Goal: Task Accomplishment & Management: Manage account settings

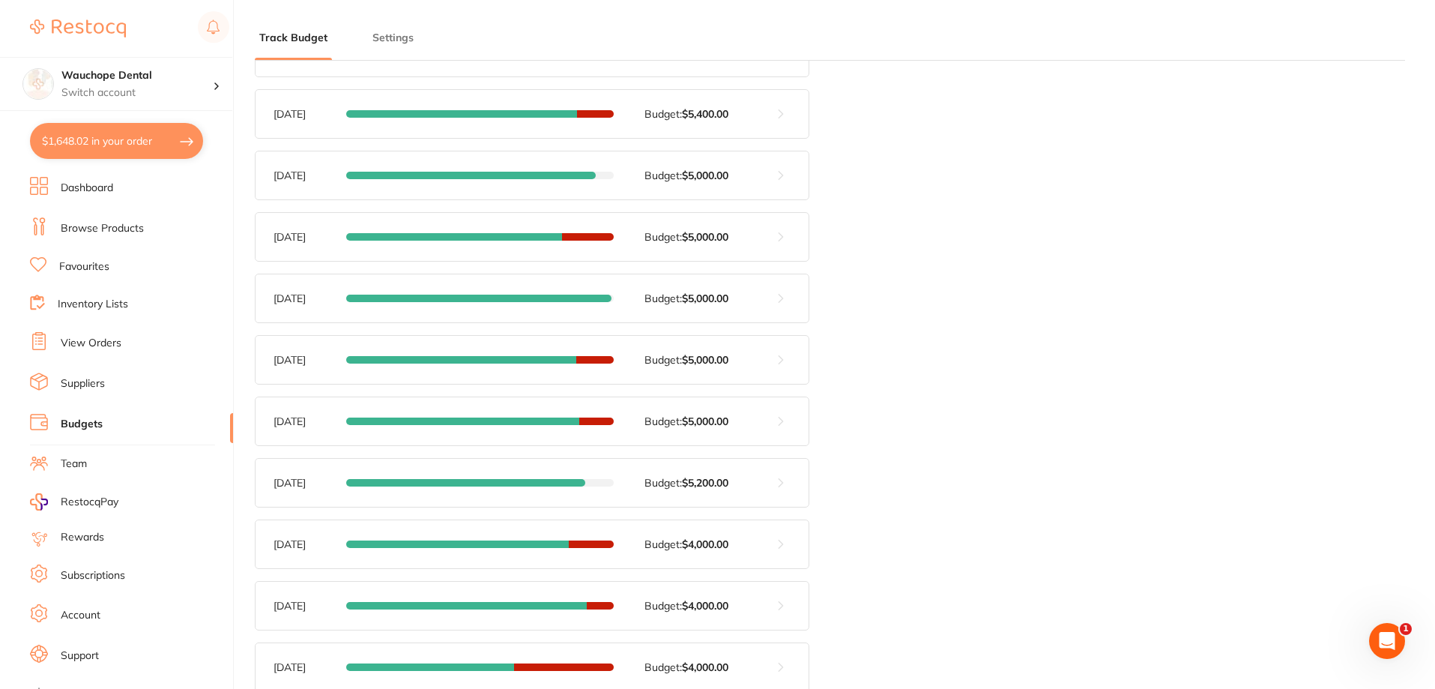
click at [779, 175] on button at bounding box center [780, 175] width 55 height 48
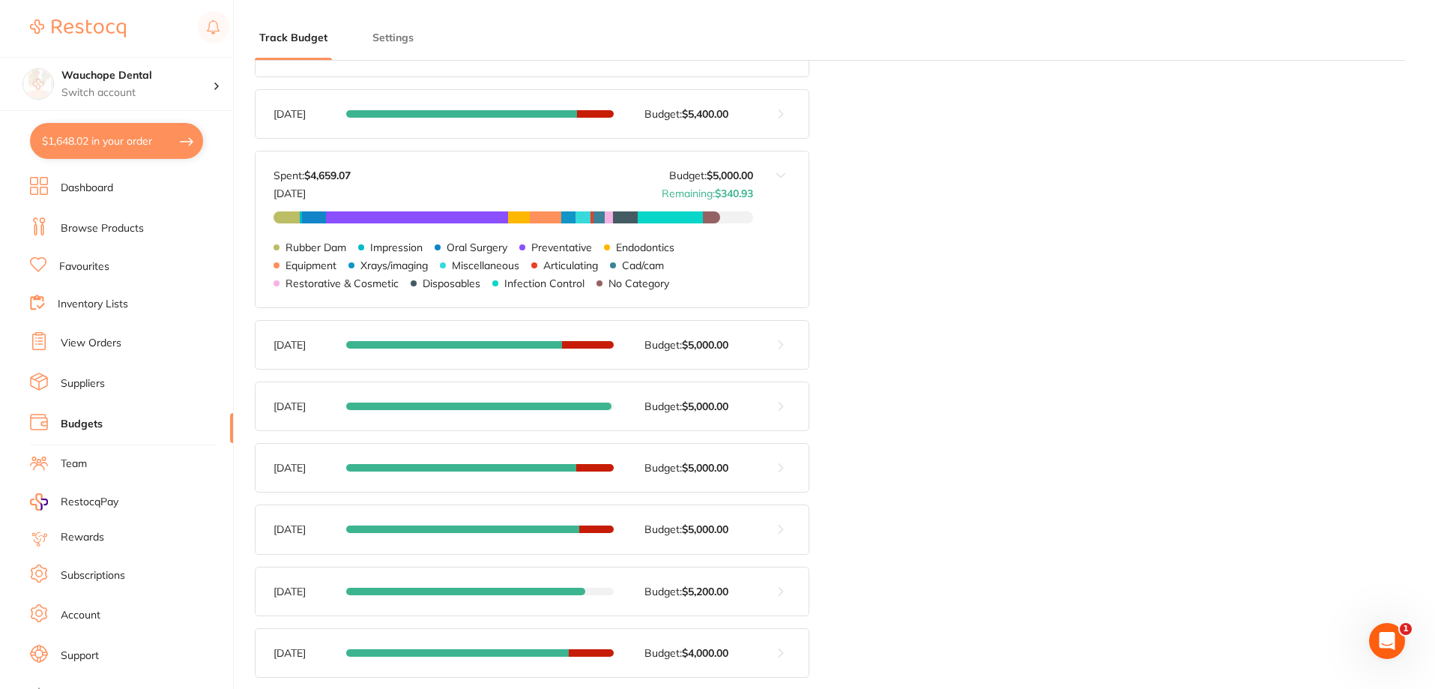
click at [779, 175] on button at bounding box center [780, 229] width 55 height 156
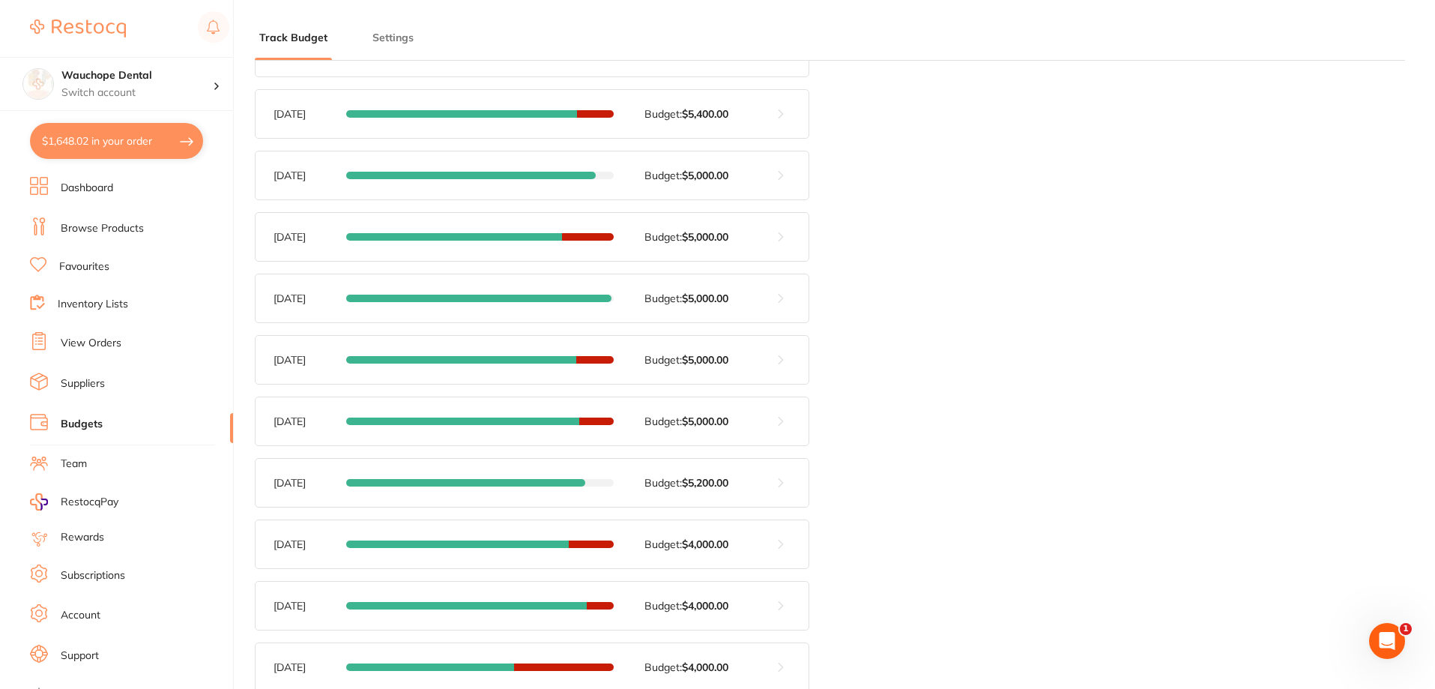
click at [780, 234] on button at bounding box center [780, 237] width 55 height 48
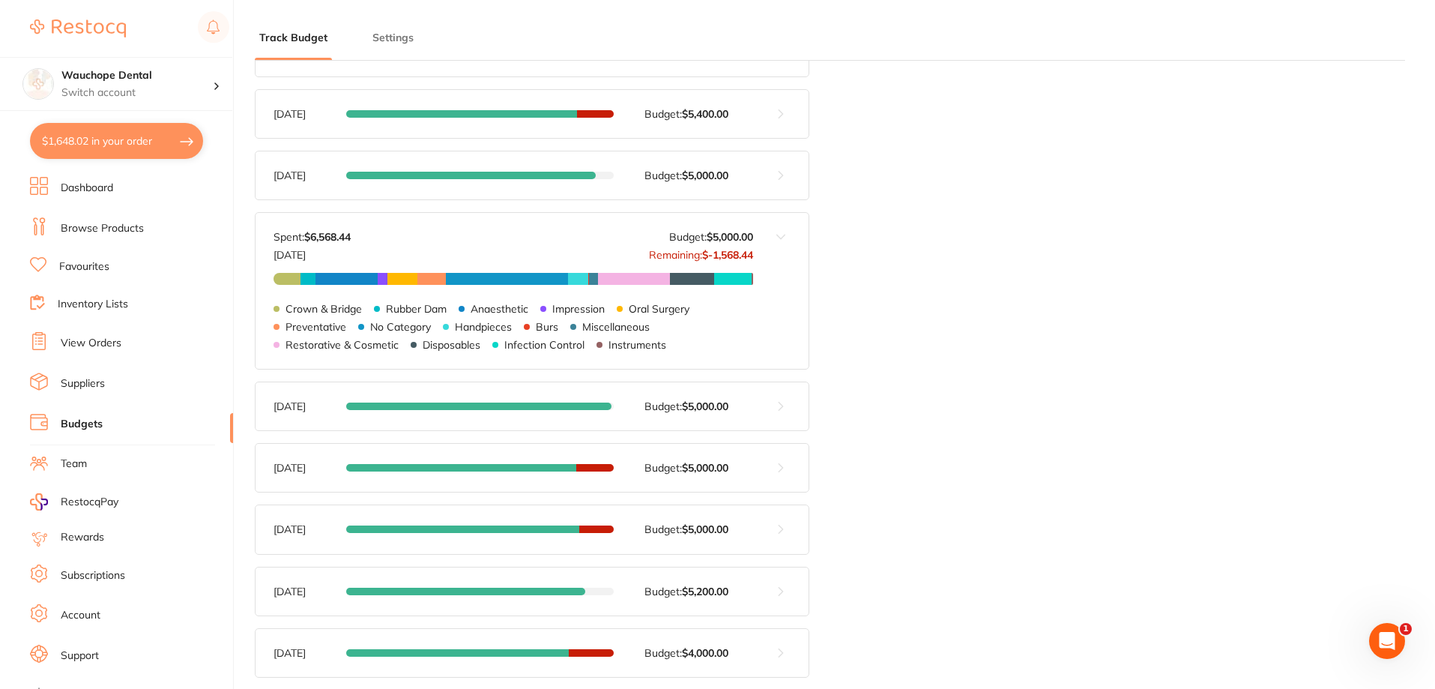
click at [774, 179] on button at bounding box center [780, 175] width 55 height 48
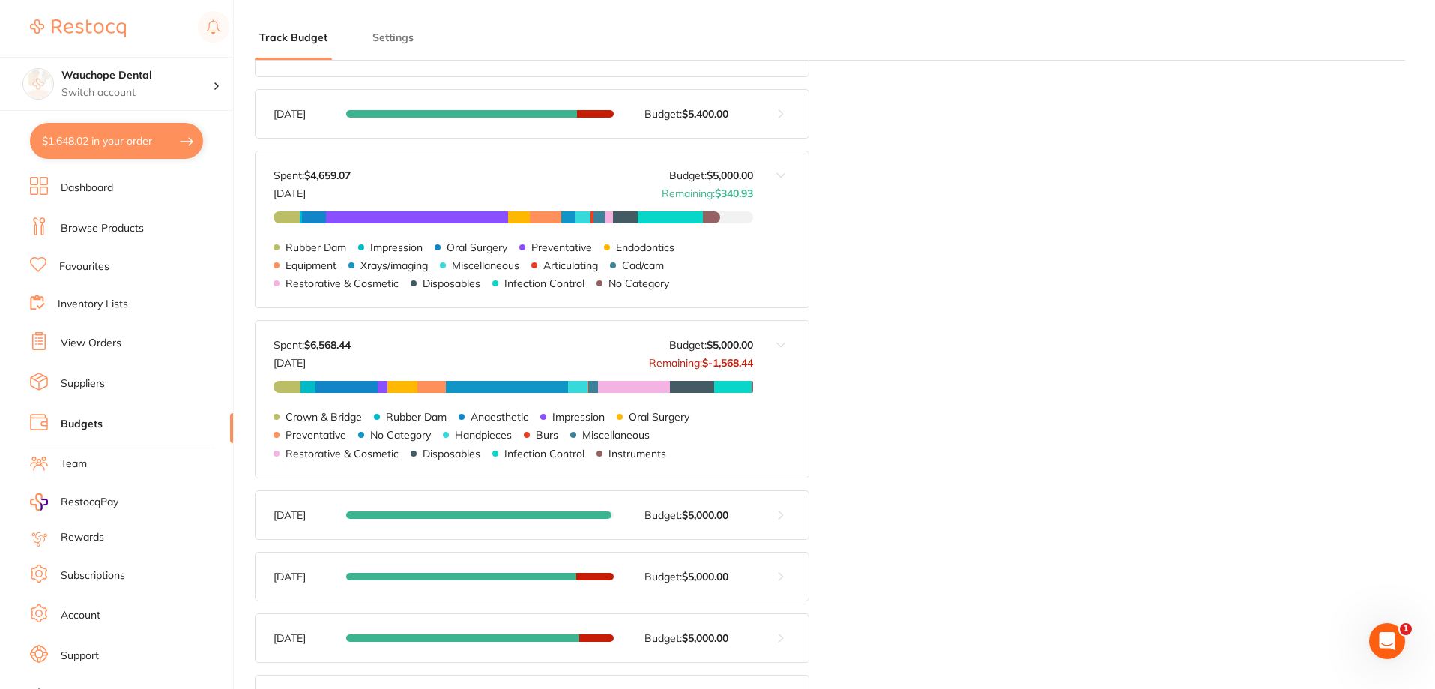
click at [774, 179] on button at bounding box center [780, 229] width 55 height 156
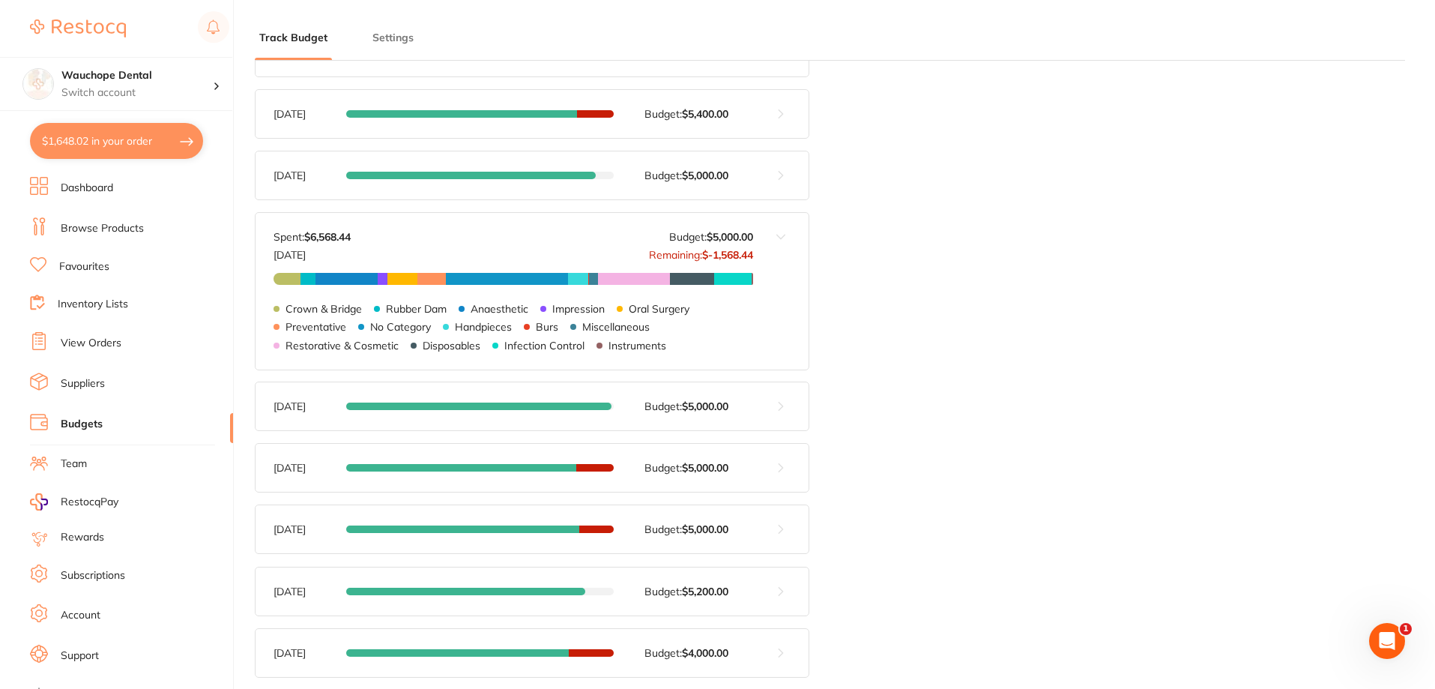
click at [781, 172] on button at bounding box center [780, 175] width 55 height 48
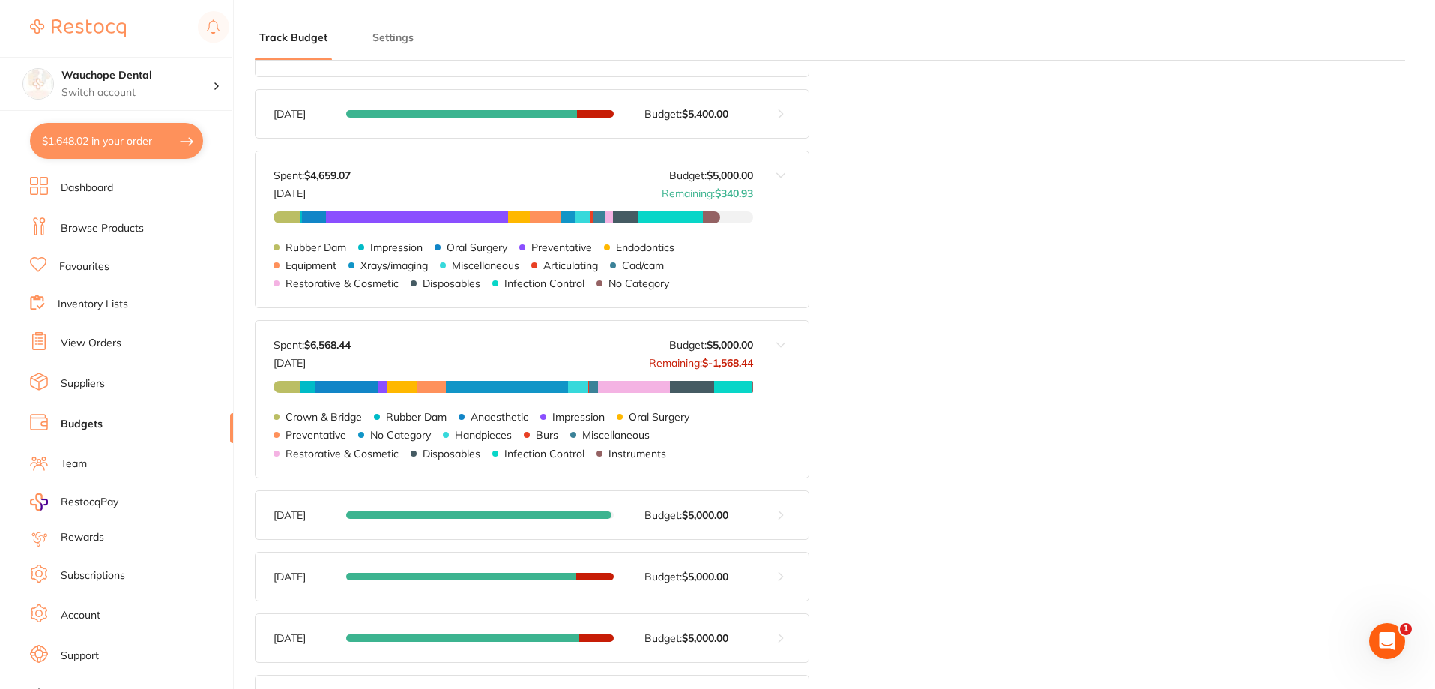
click at [781, 172] on button at bounding box center [780, 229] width 55 height 156
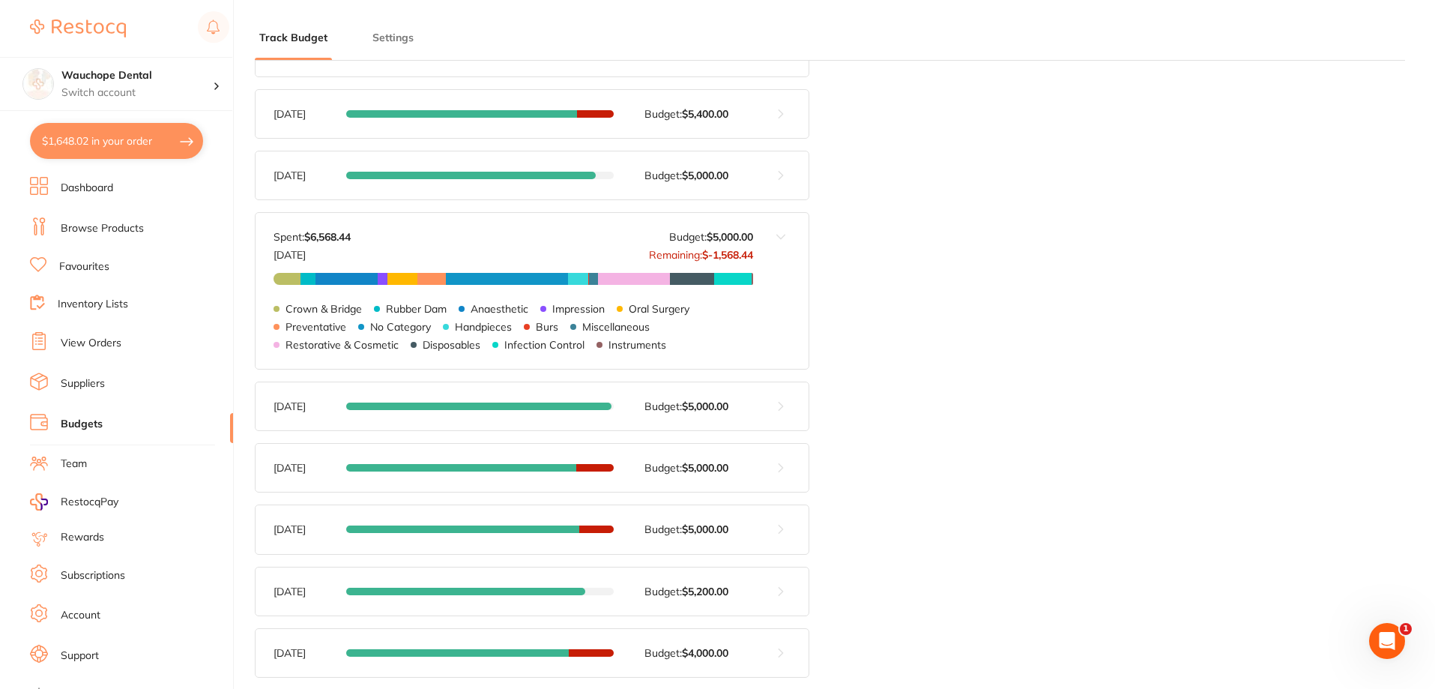
click at [785, 109] on button at bounding box center [780, 114] width 55 height 48
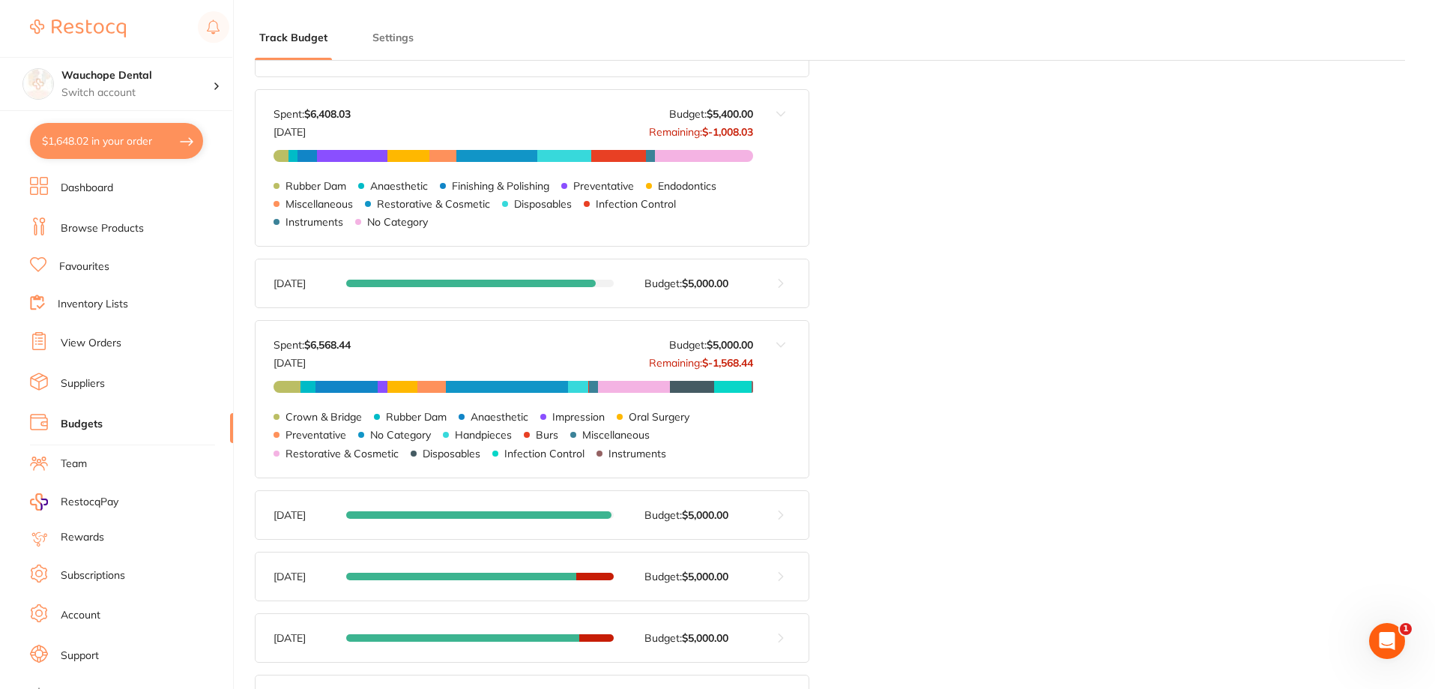
click at [785, 103] on button at bounding box center [780, 168] width 55 height 156
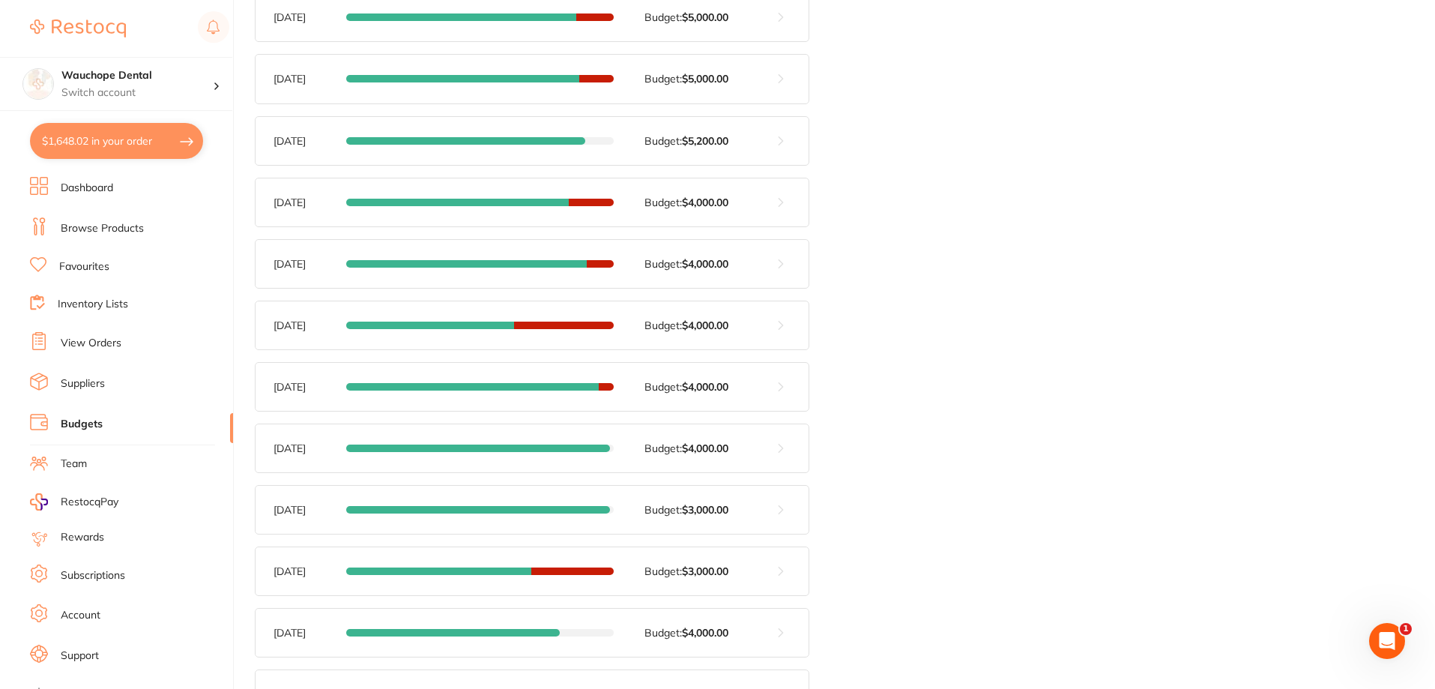
scroll to position [1167, 0]
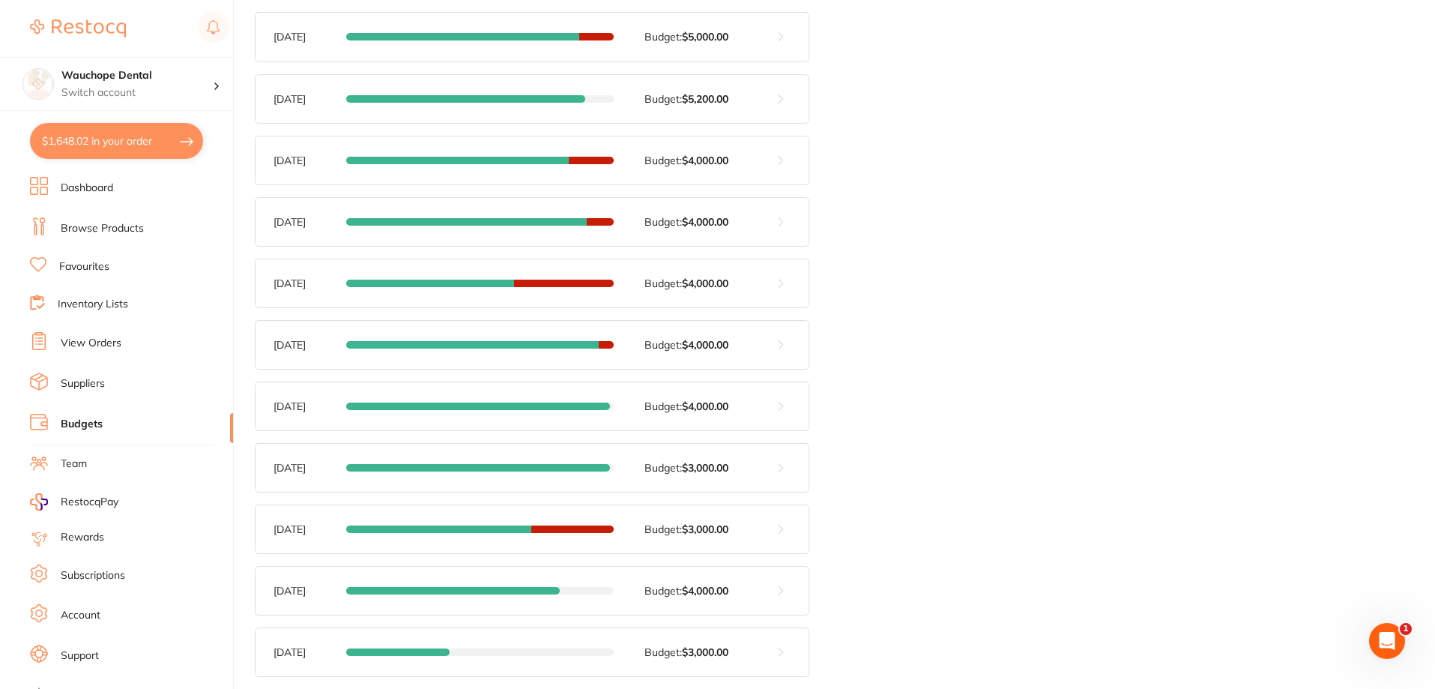
click at [780, 529] on button at bounding box center [780, 529] width 55 height 48
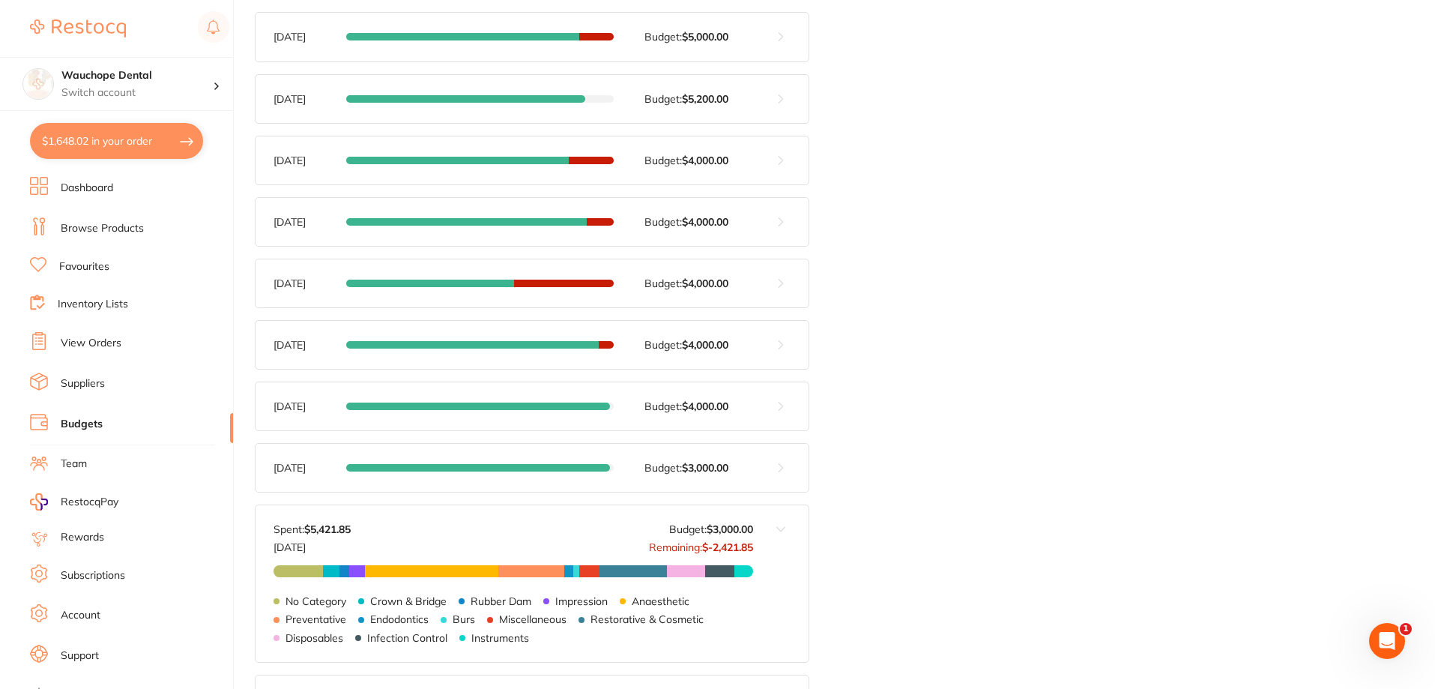
click at [782, 527] on button at bounding box center [780, 583] width 55 height 156
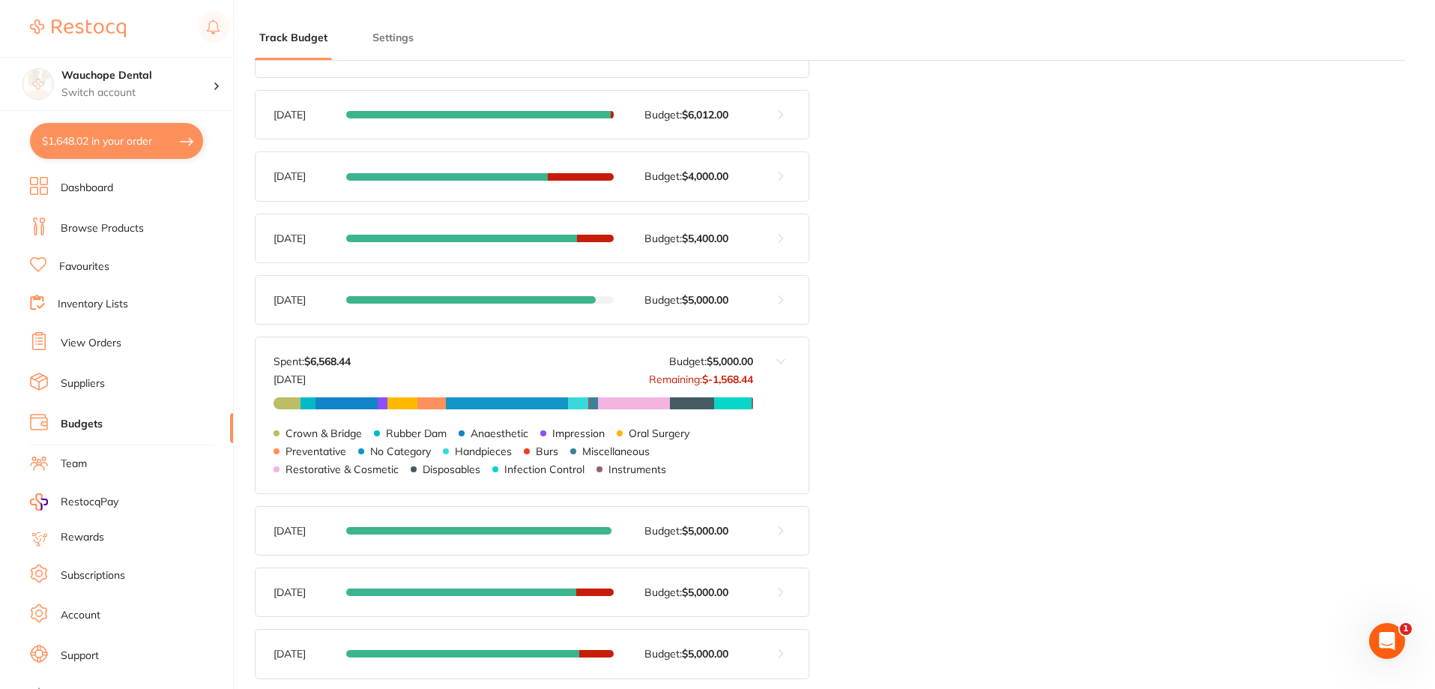
scroll to position [0, 0]
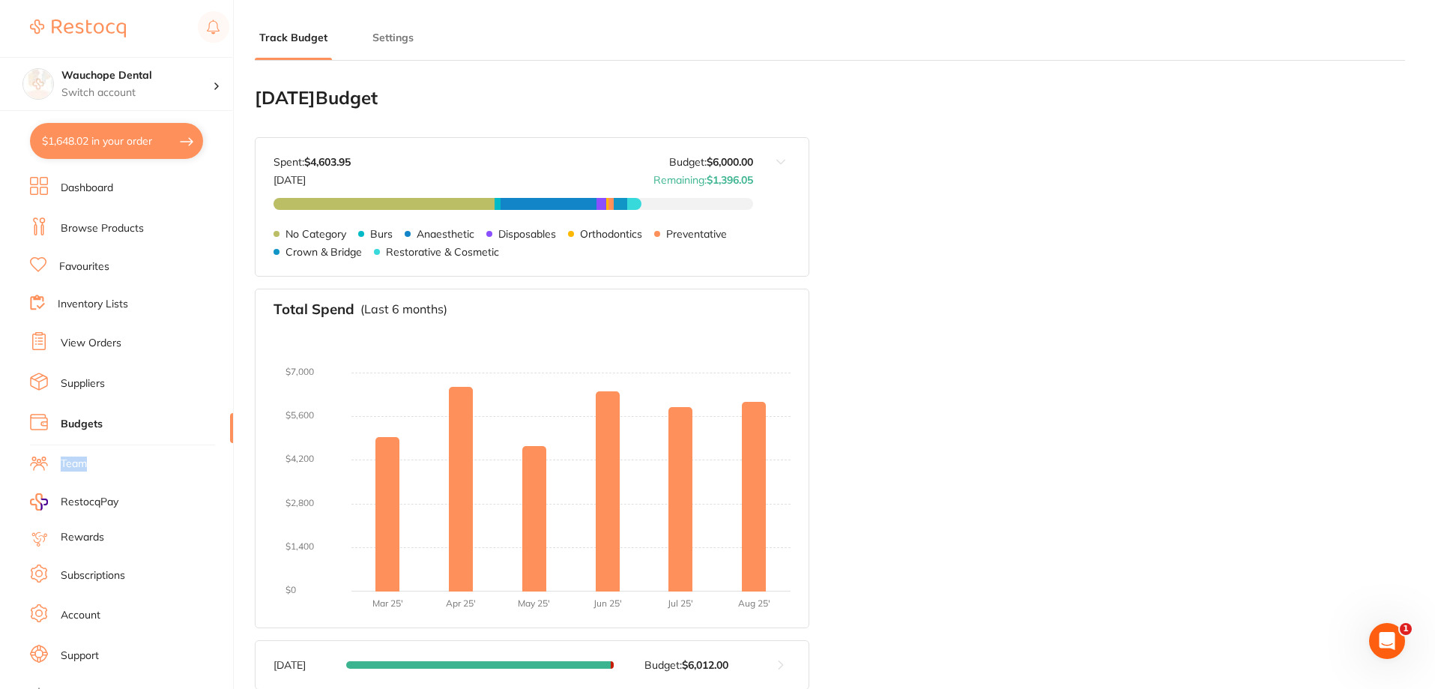
drag, startPoint x: 227, startPoint y: 420, endPoint x: 226, endPoint y: 468, distance: 47.2
click at [226, 471] on ul "Dashboard Browse Products Favourites Inventory Lists View Orders Suppliers Budg…" at bounding box center [131, 435] width 203 height 517
click at [98, 378] on li "Suppliers" at bounding box center [131, 383] width 203 height 22
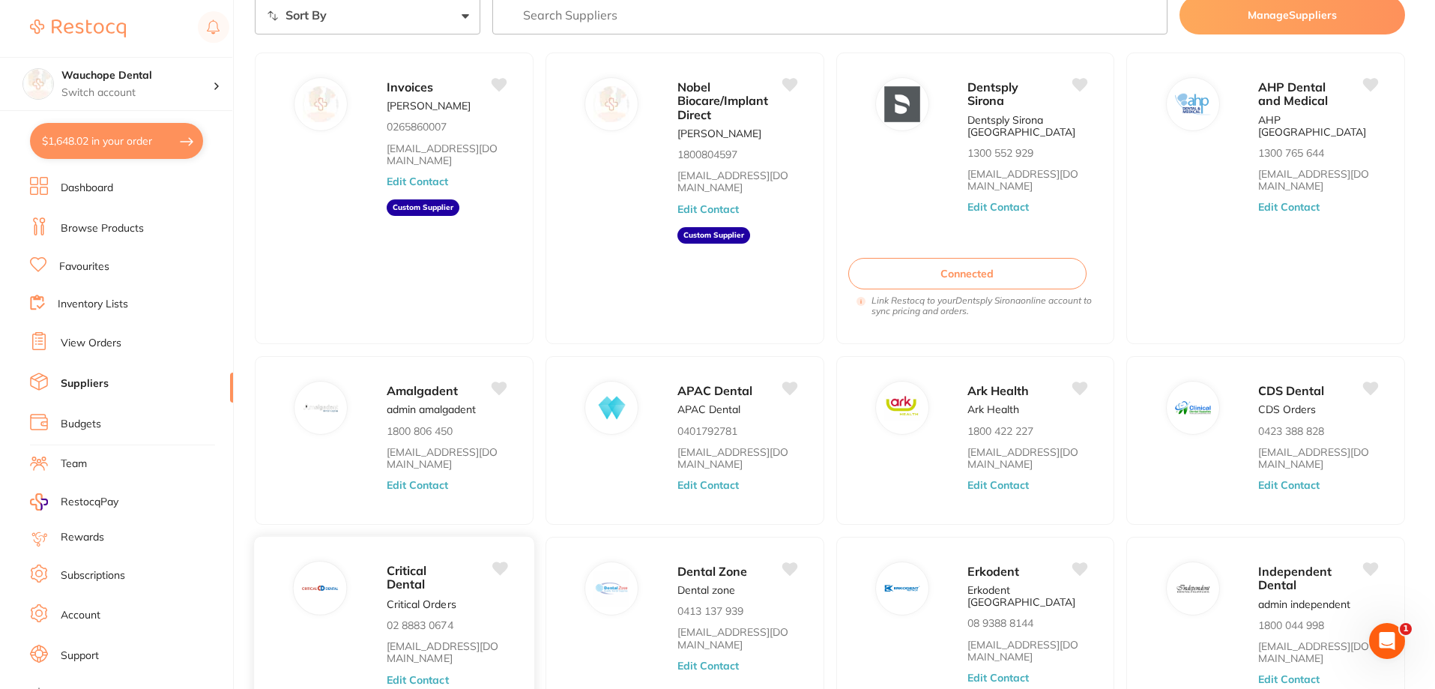
scroll to position [205, 0]
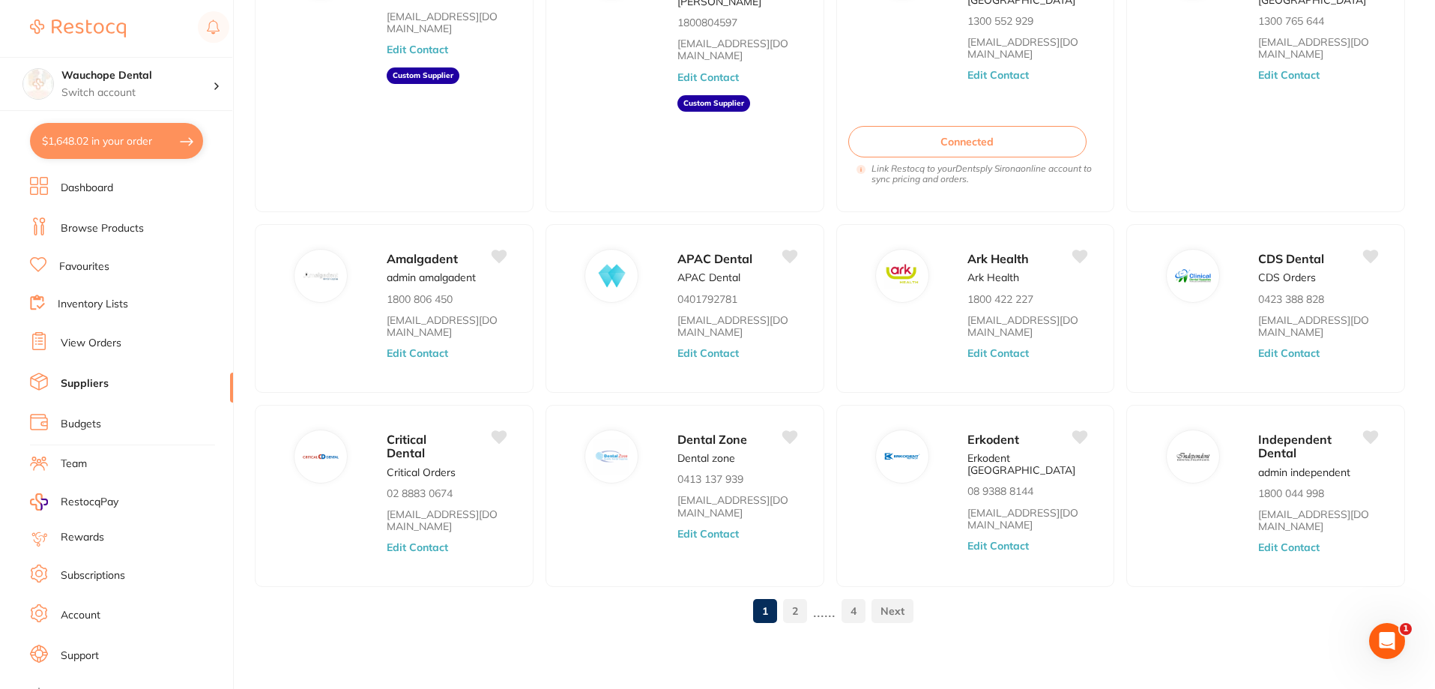
click at [96, 422] on link "Budgets" at bounding box center [81, 424] width 40 height 15
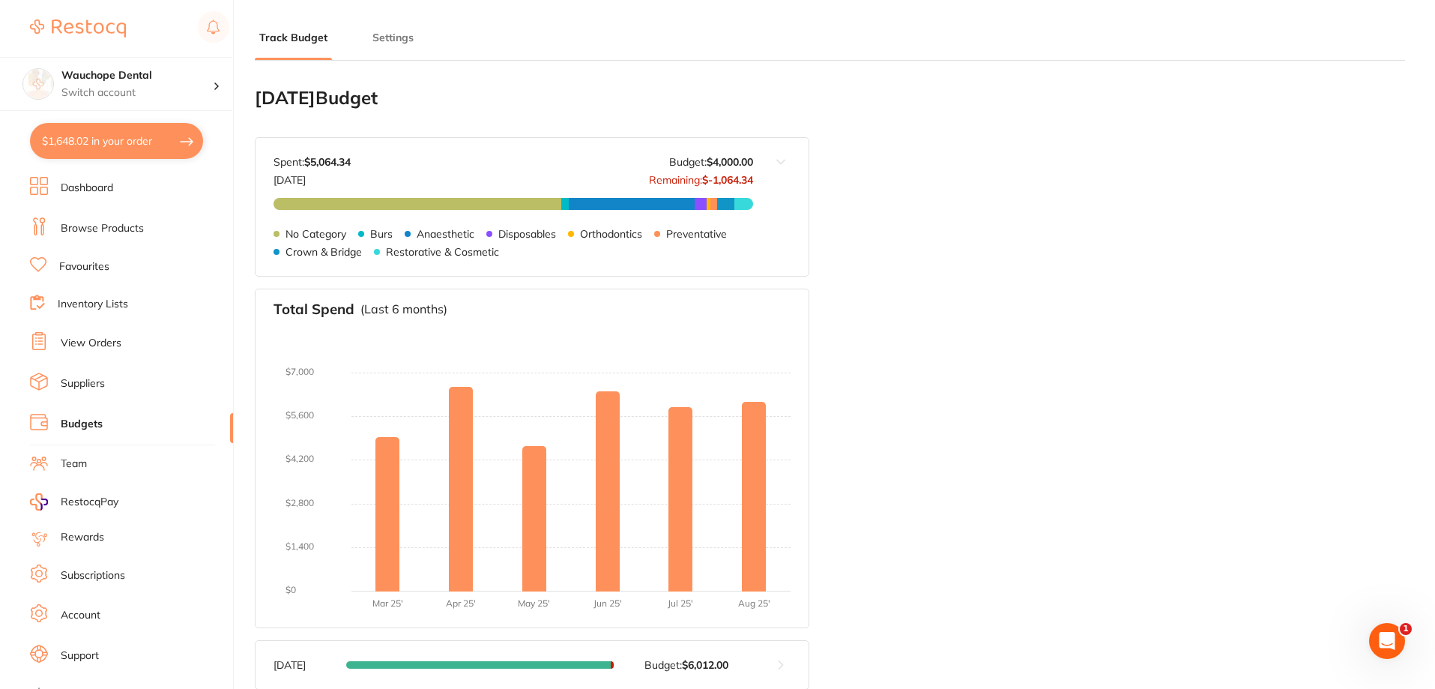
type input "6,000"
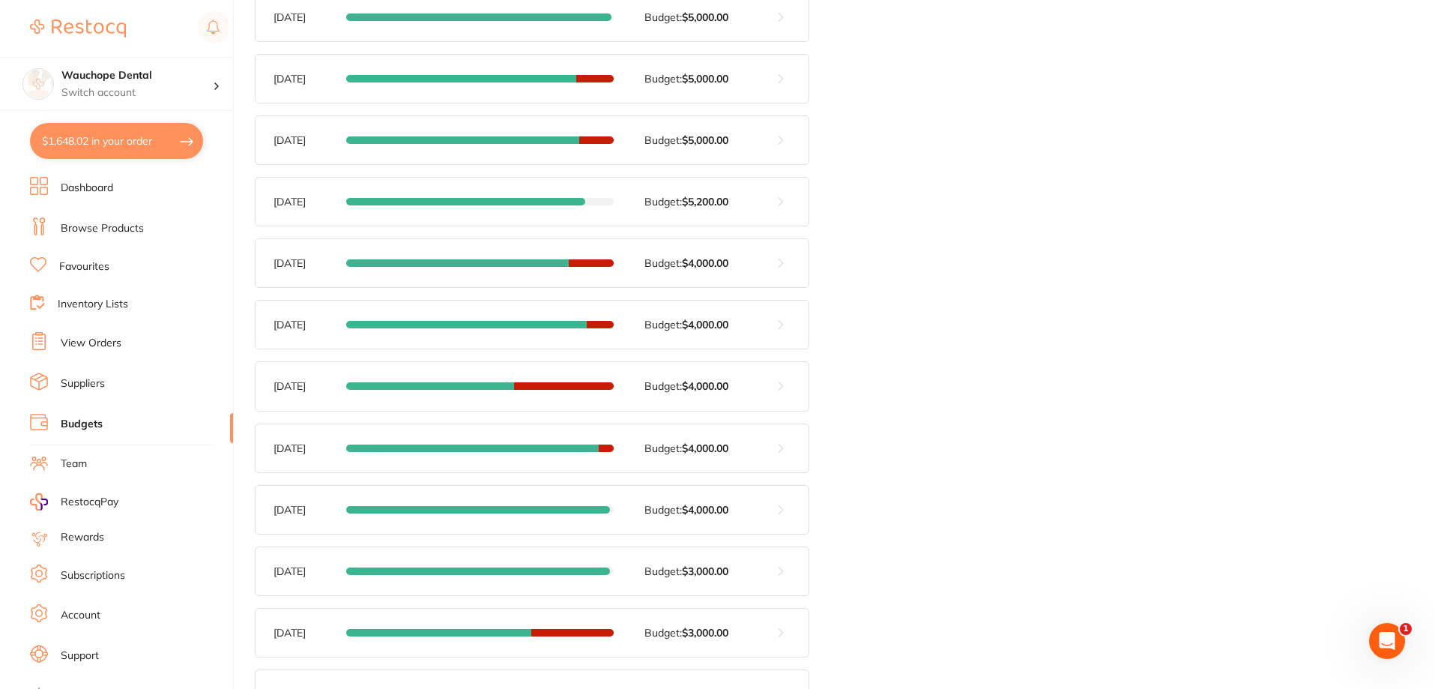
scroll to position [1059, 0]
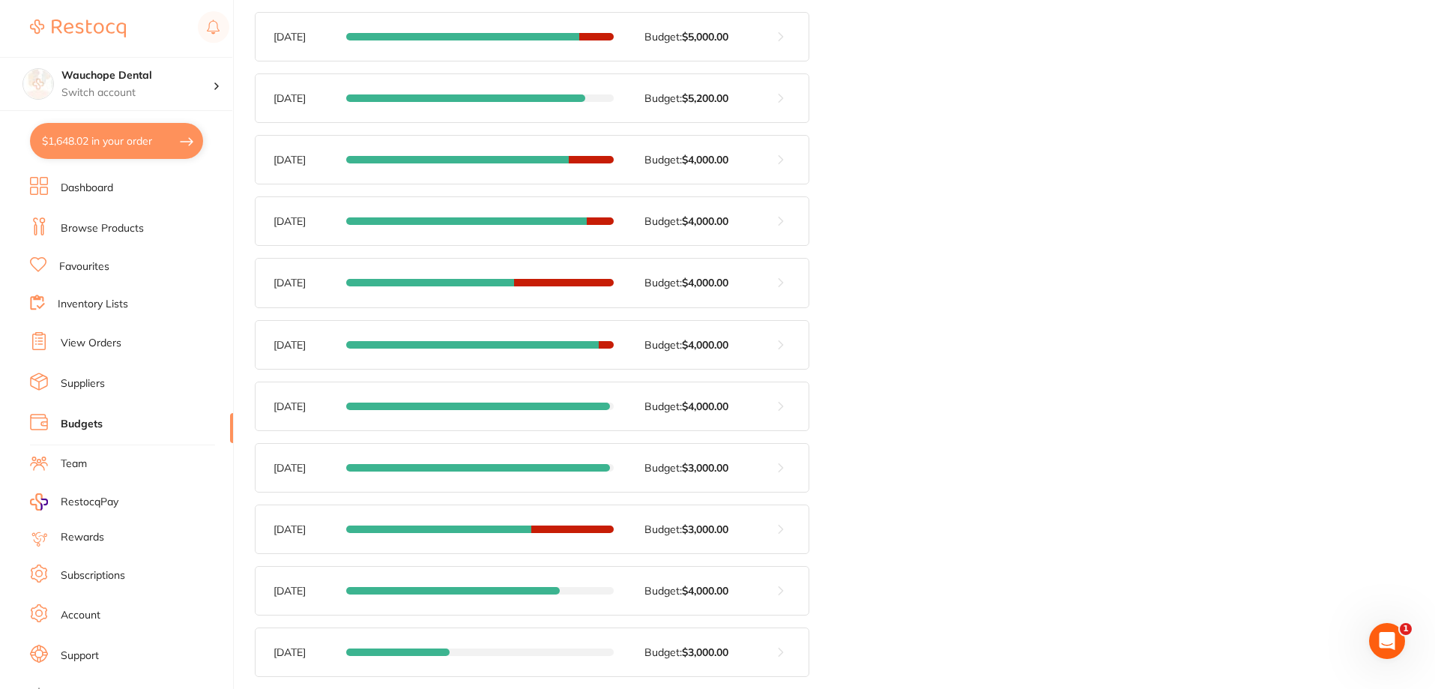
click at [785, 534] on button at bounding box center [780, 529] width 55 height 48
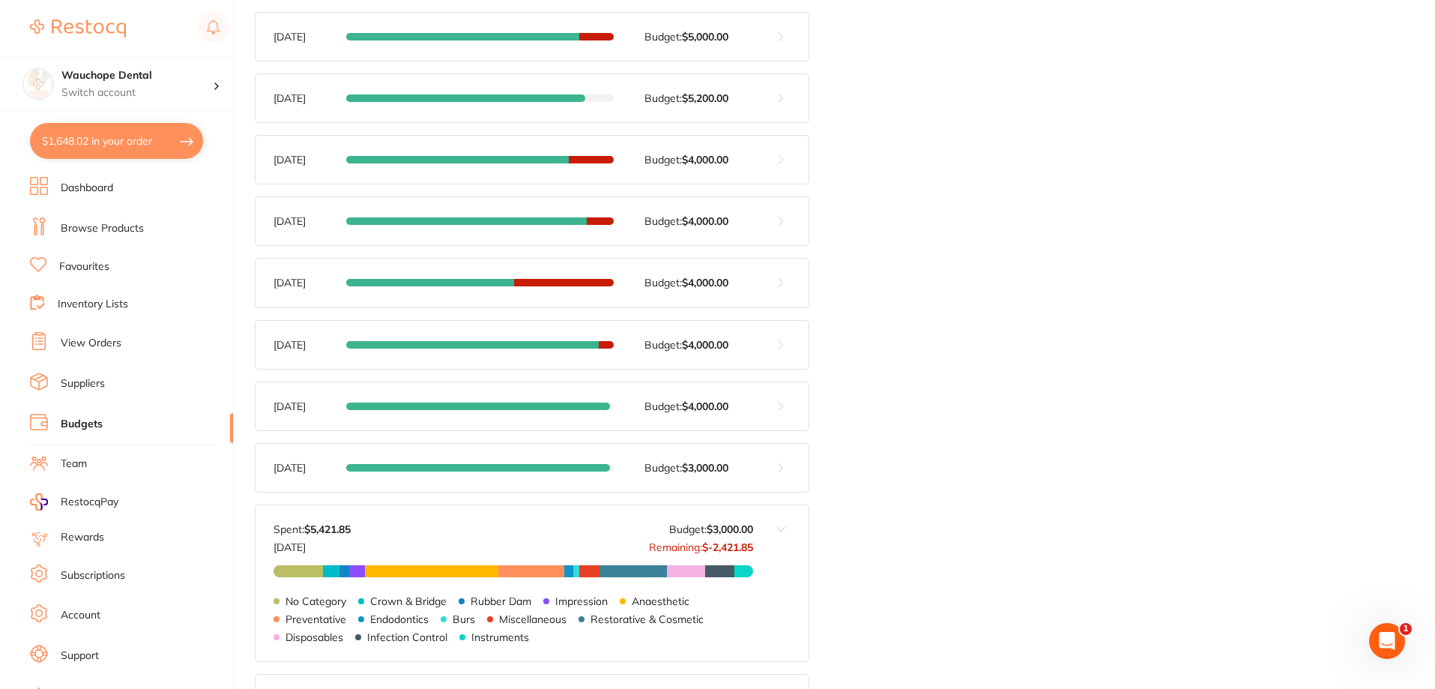
click at [782, 464] on button at bounding box center [780, 468] width 55 height 48
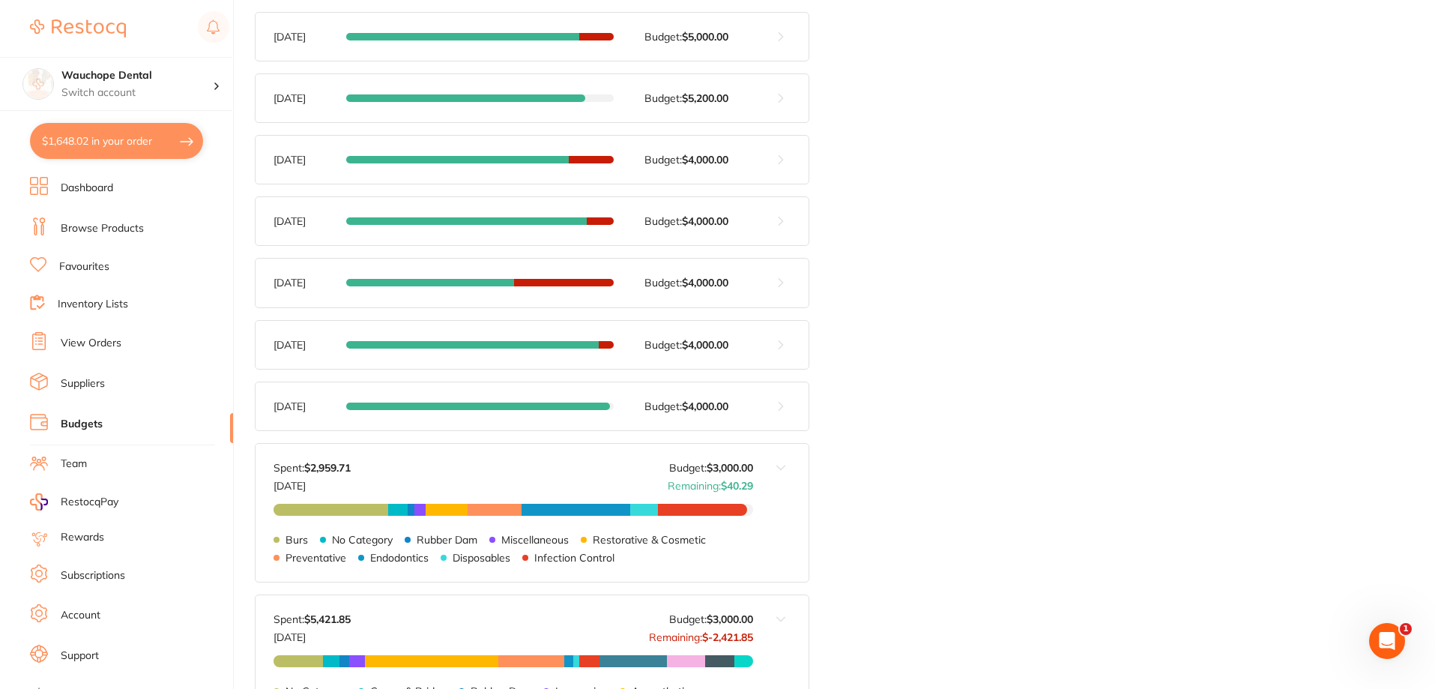
click at [782, 464] on button at bounding box center [780, 513] width 55 height 138
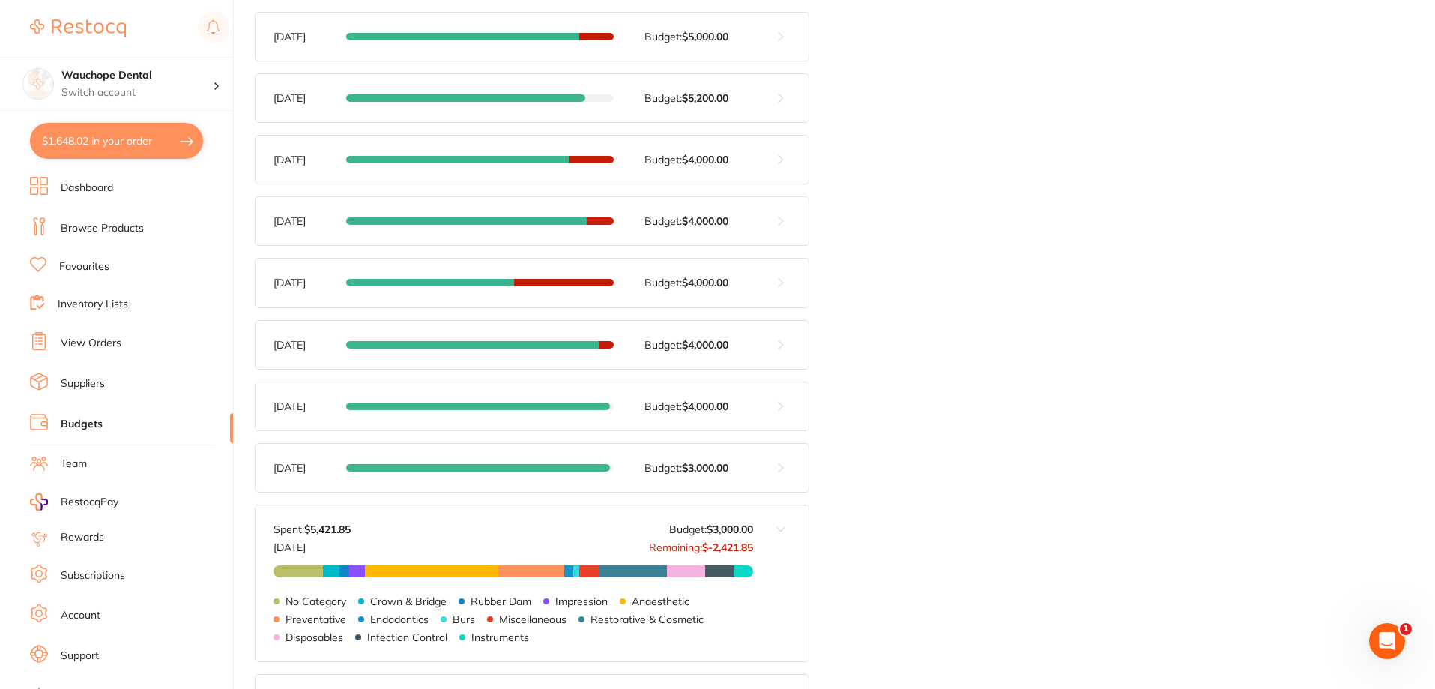
click at [779, 403] on button at bounding box center [780, 406] width 55 height 48
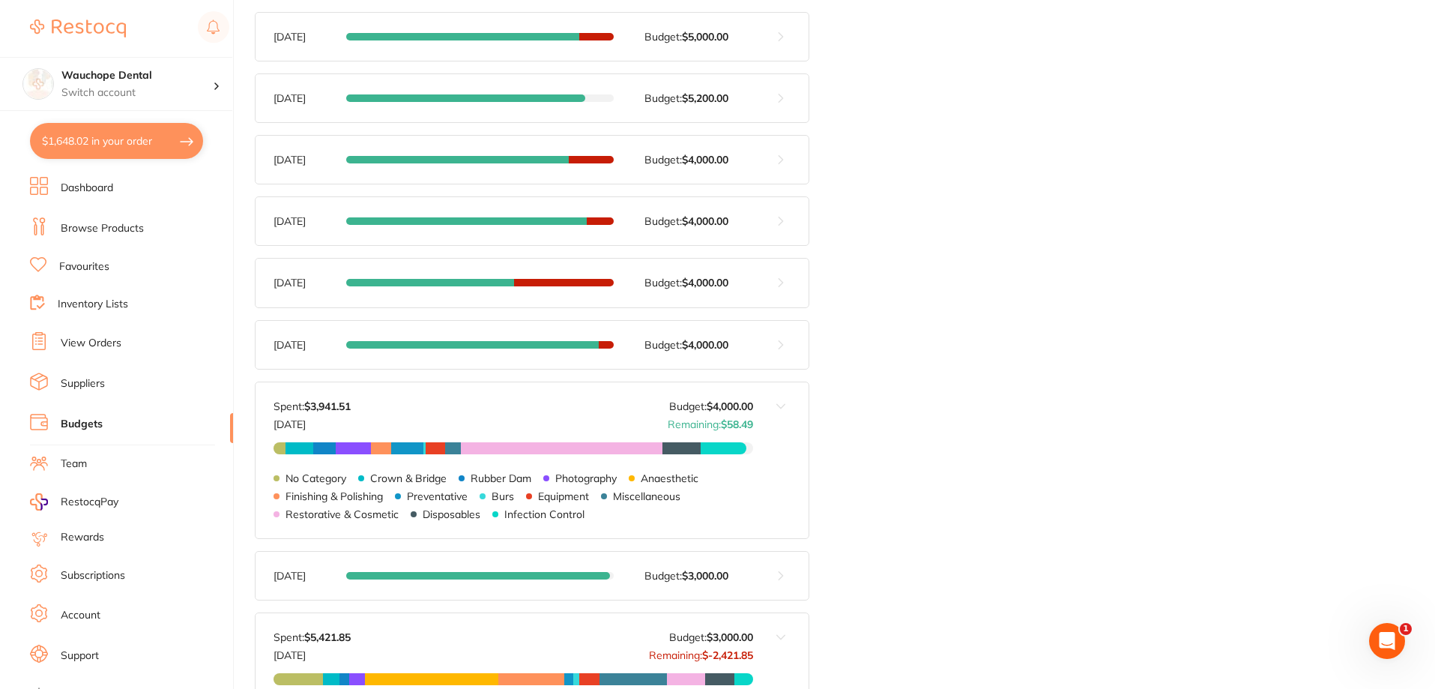
click at [779, 403] on button at bounding box center [780, 460] width 55 height 156
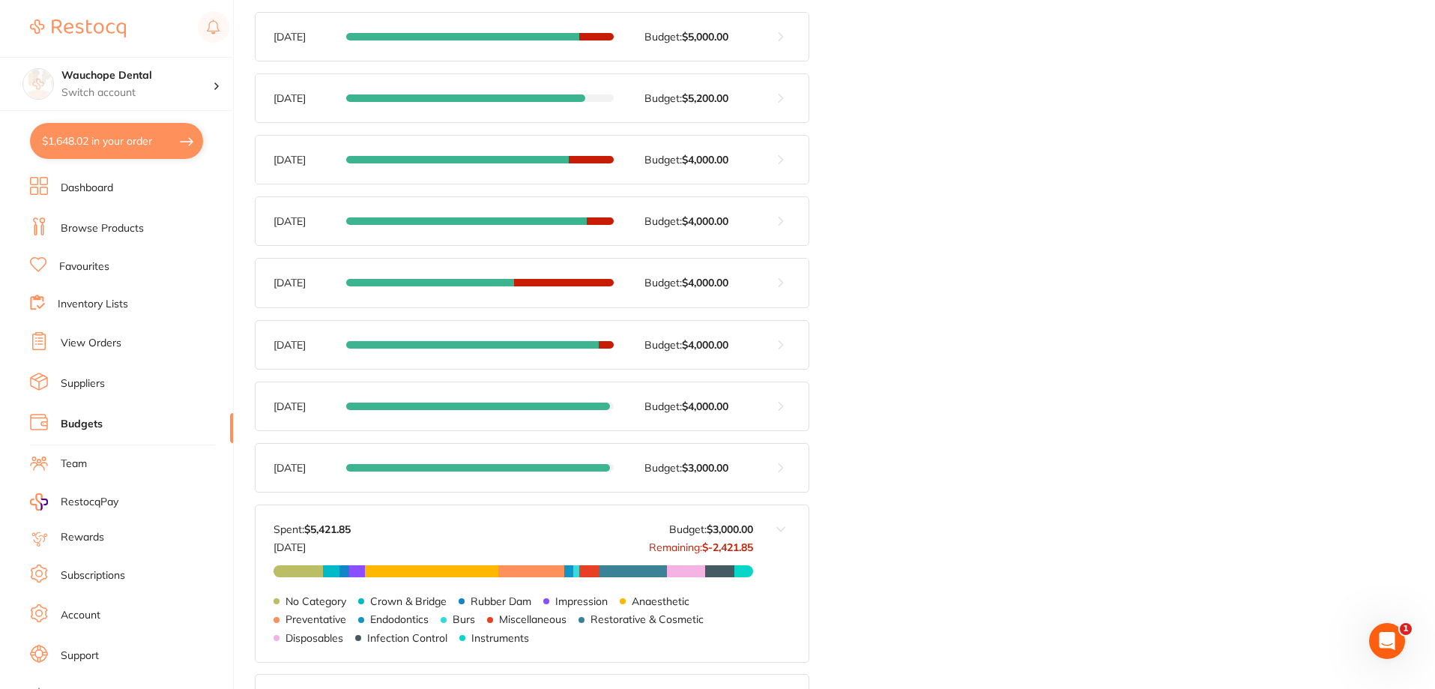
click at [776, 345] on button at bounding box center [780, 345] width 55 height 48
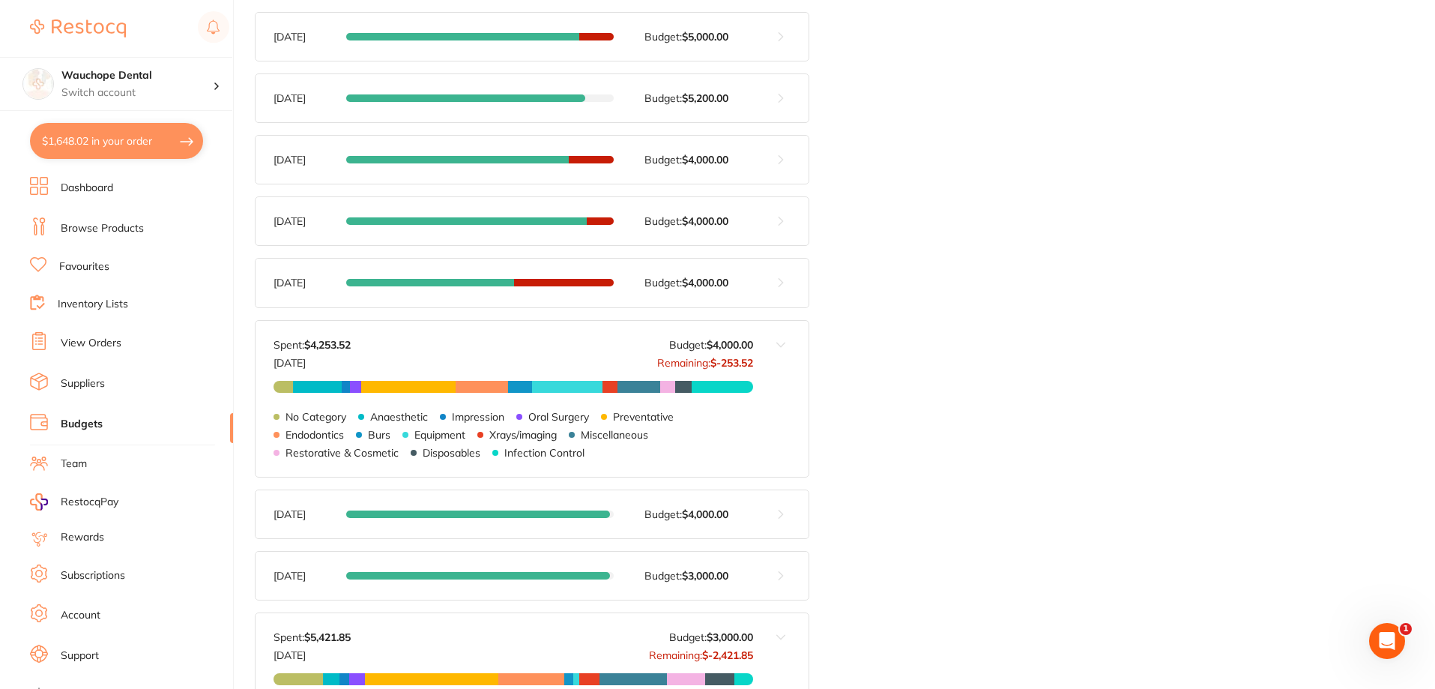
click at [776, 345] on button at bounding box center [780, 399] width 55 height 156
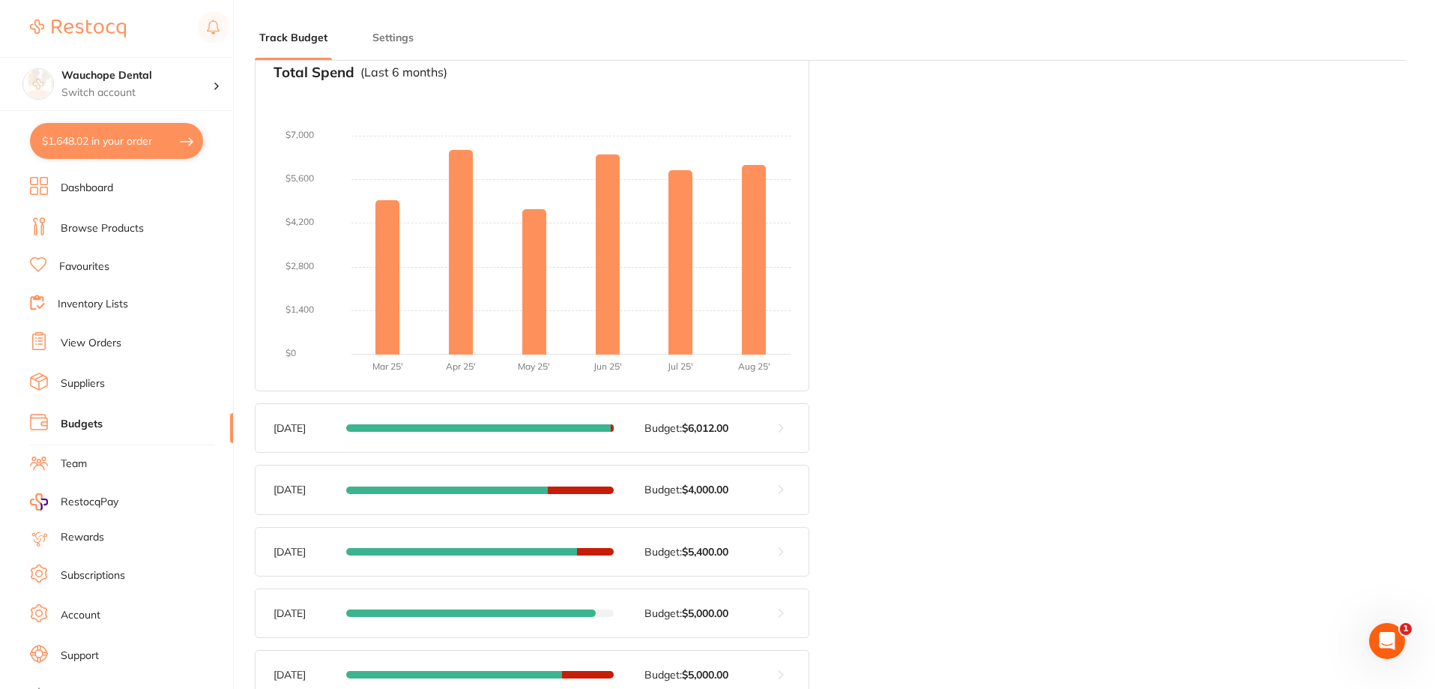
scroll to position [235, 0]
